Goal: Information Seeking & Learning: Learn about a topic

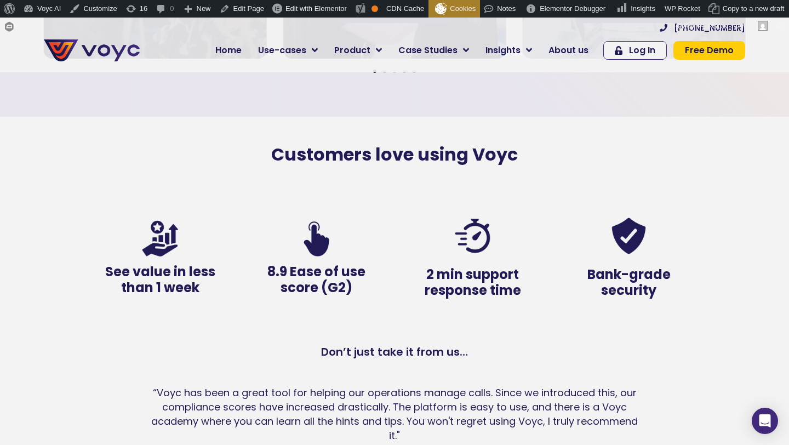
scroll to position [2056, 0]
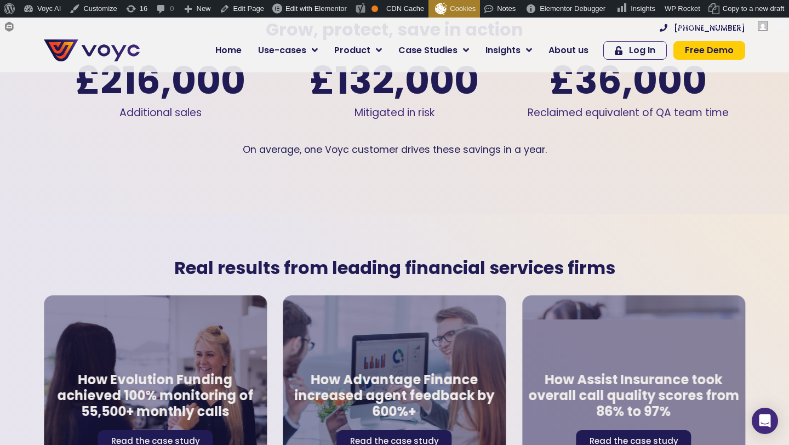
scroll to position [1703, 0]
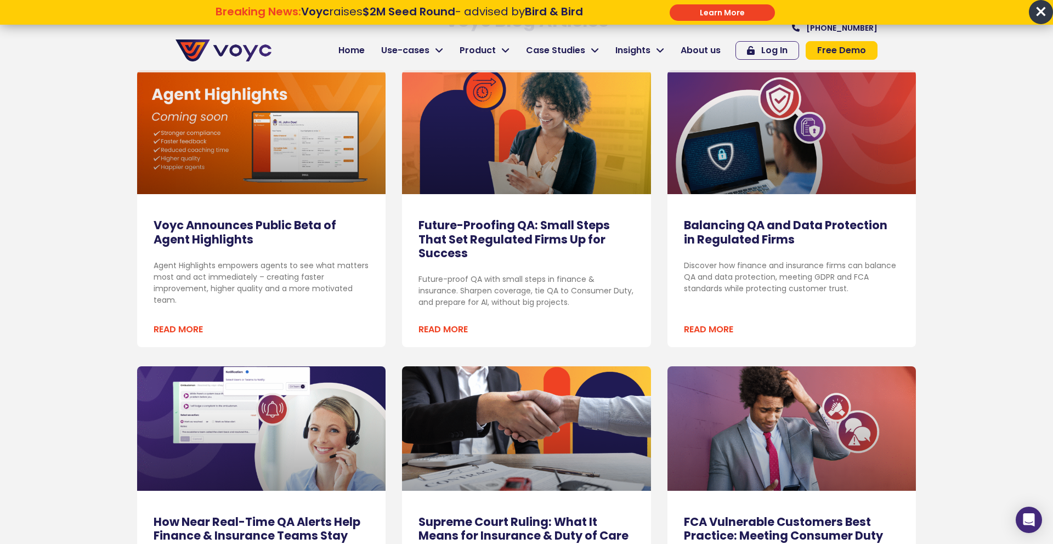
scroll to position [232, 0]
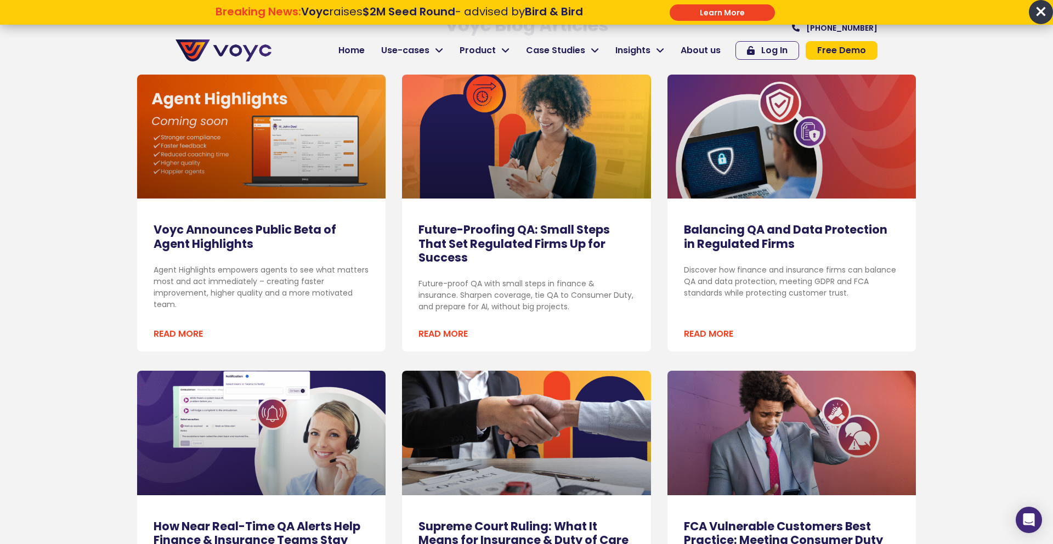
click at [698, 238] on link "Balancing QA and Data Protection in Regulated Firms" at bounding box center [785, 236] width 203 height 30
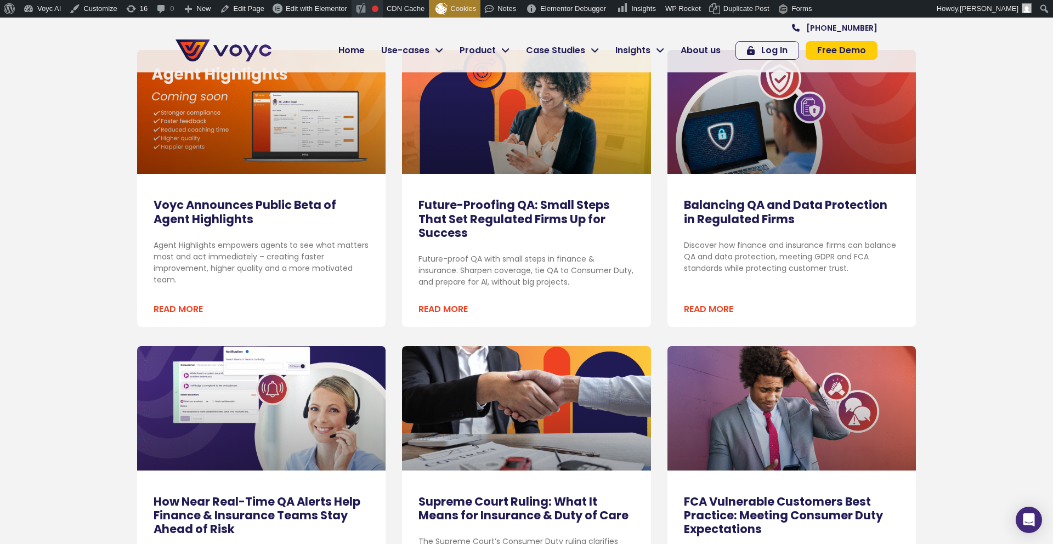
scroll to position [234, 0]
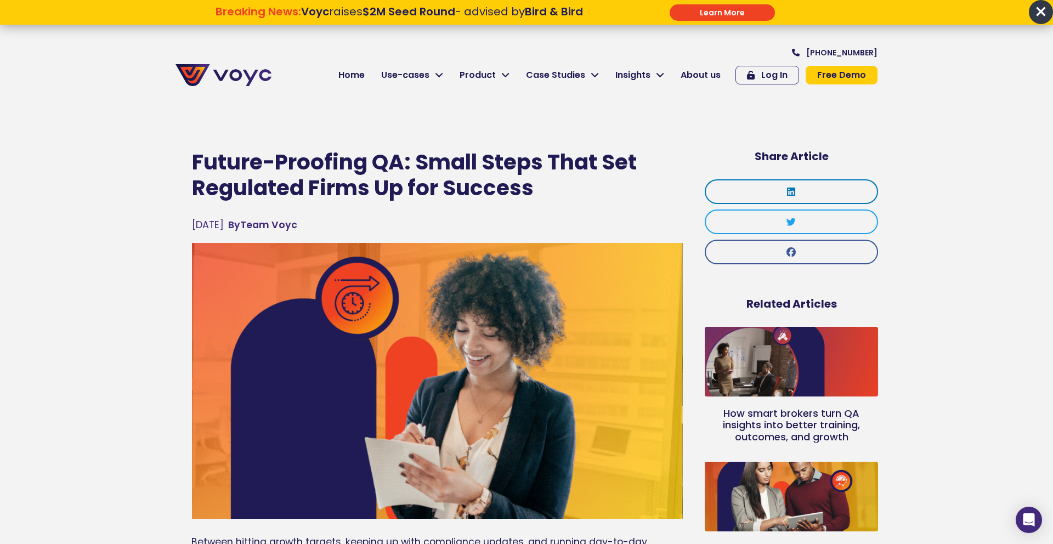
click at [1038, 13] on span "×" at bounding box center [1040, 12] width 24 height 24
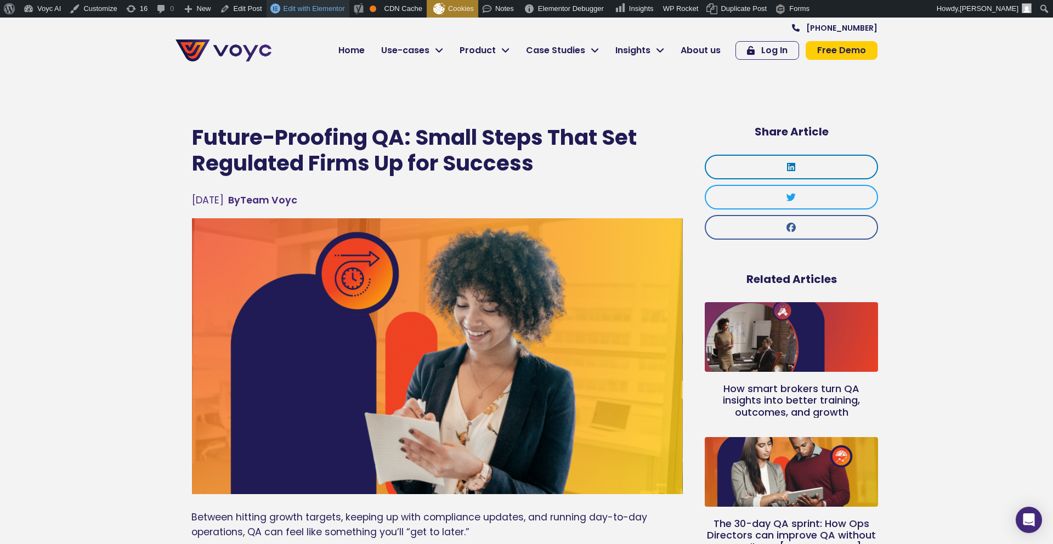
click at [327, 8] on span "Edit with Elementor" at bounding box center [313, 8] width 61 height 8
